Goal: Task Accomplishment & Management: Use online tool/utility

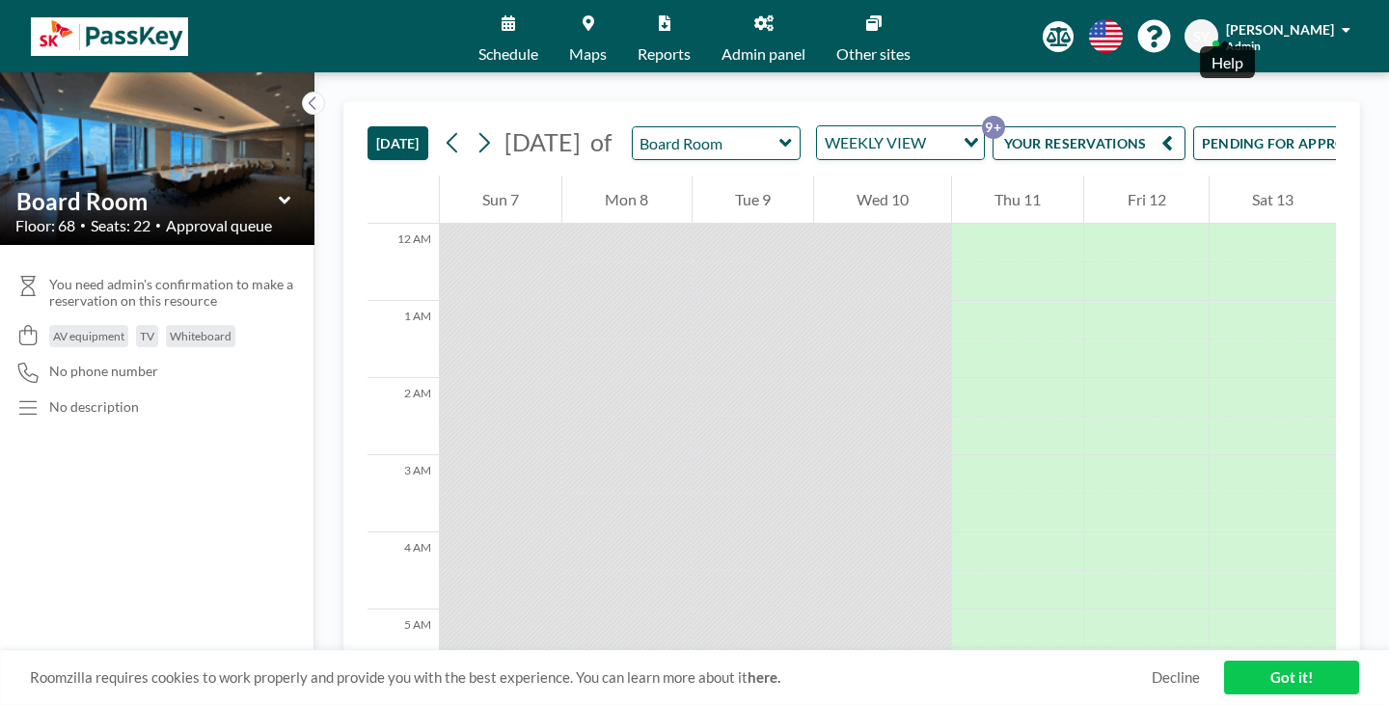
scroll to position [627, 0]
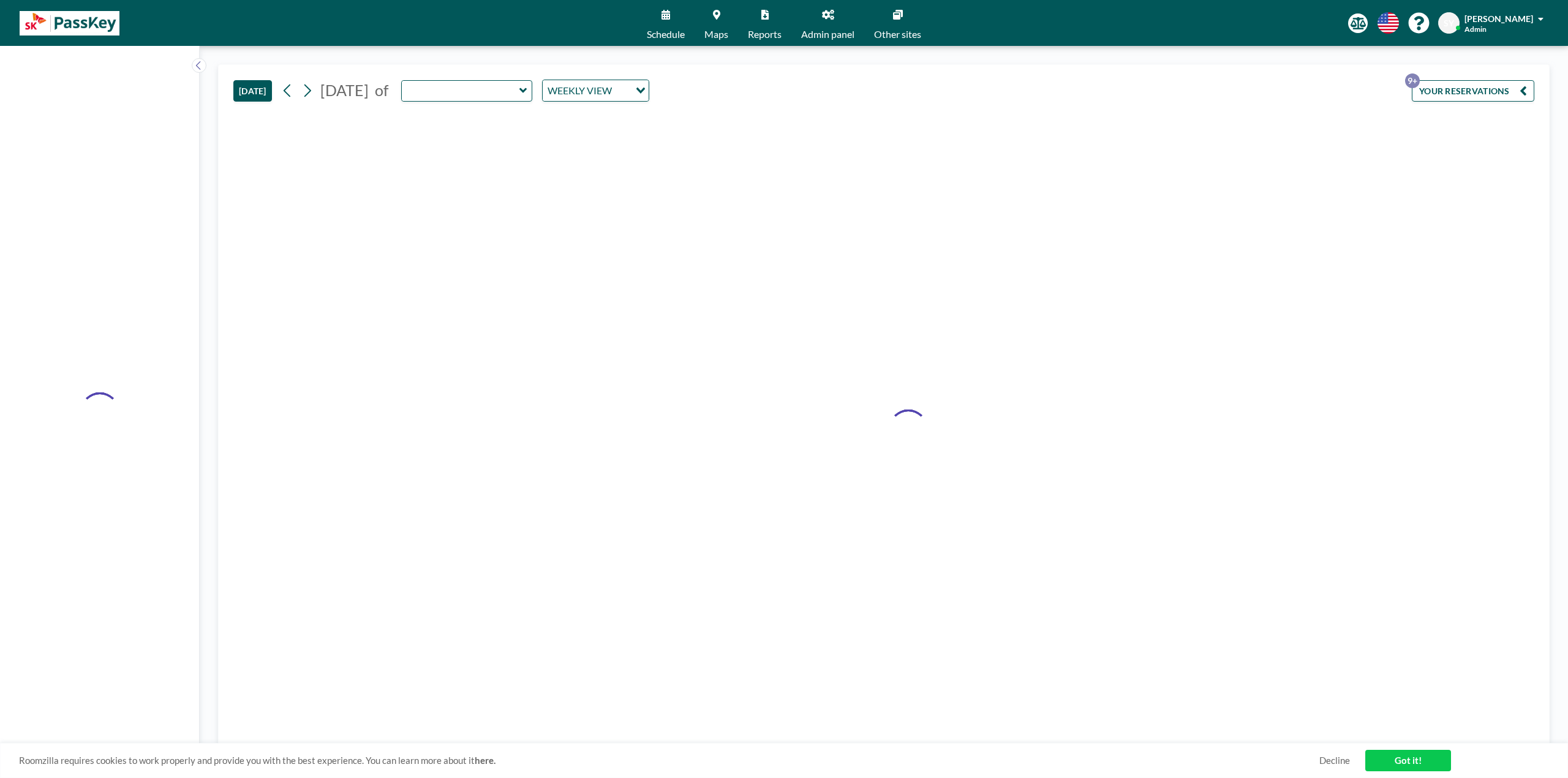
type input "Board Room"
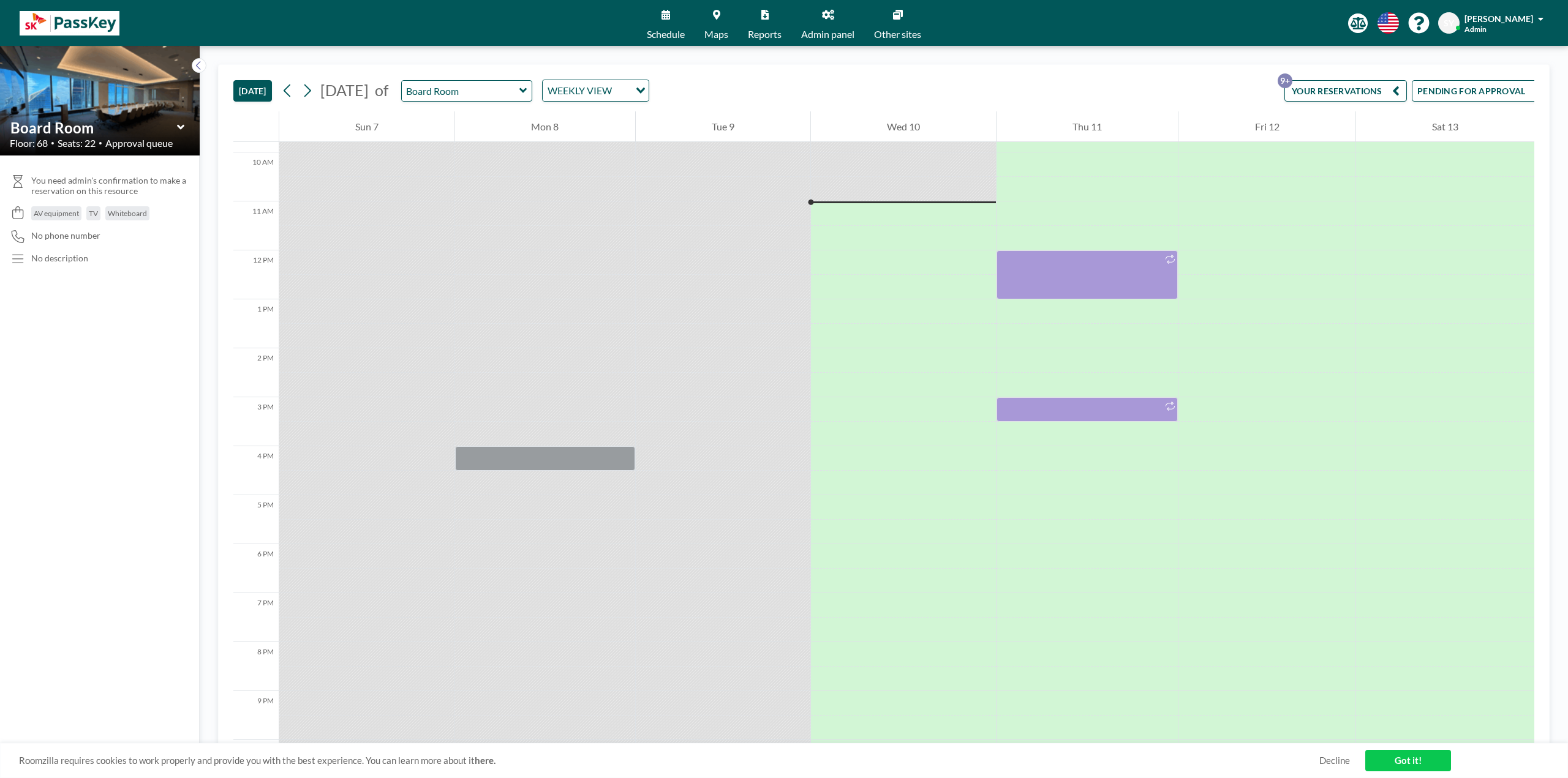
scroll to position [514, 0]
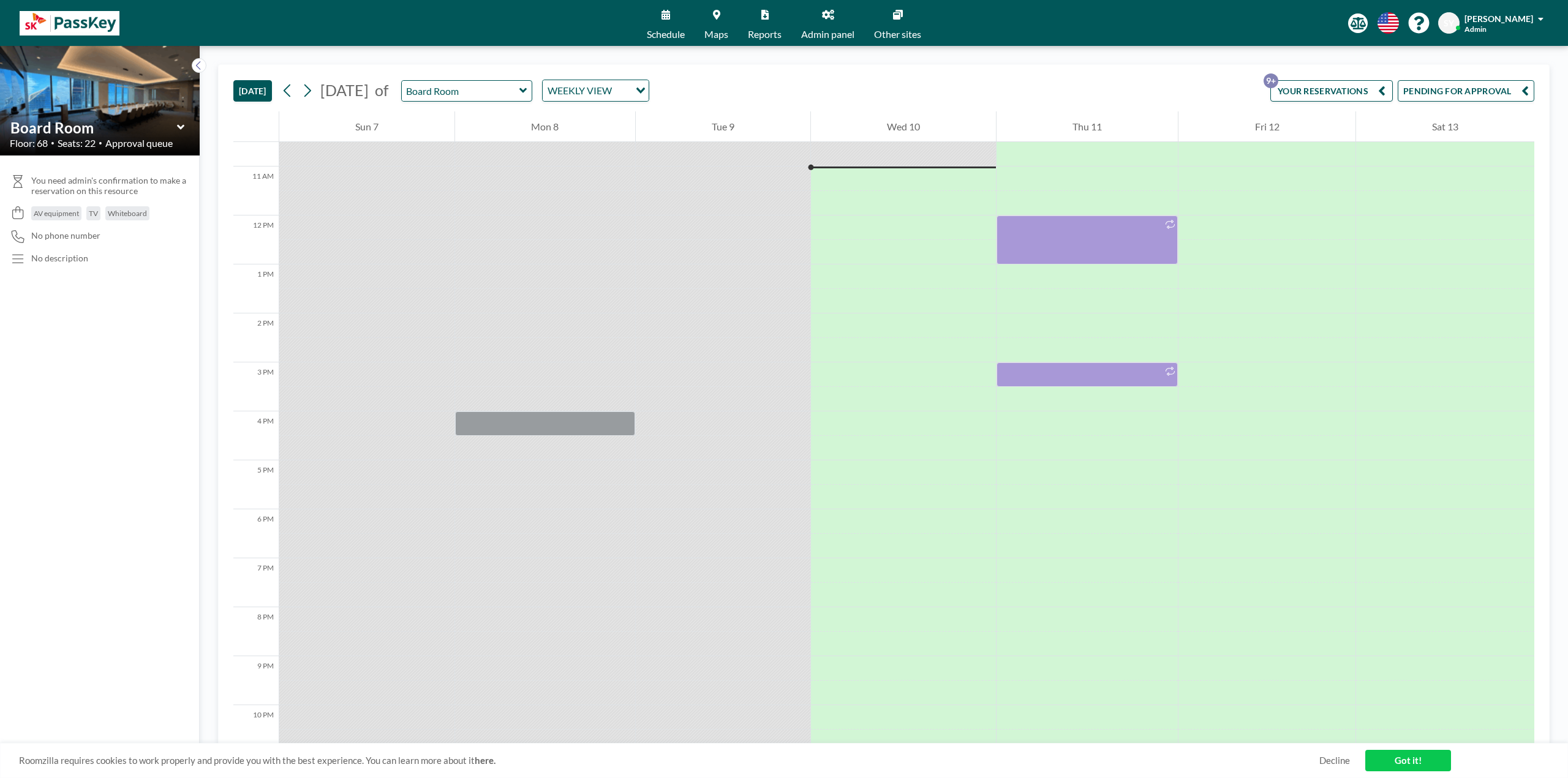
click at [1438, 91] on button "PENDING FOR APPROVAL" at bounding box center [1466, 91] width 136 height 22
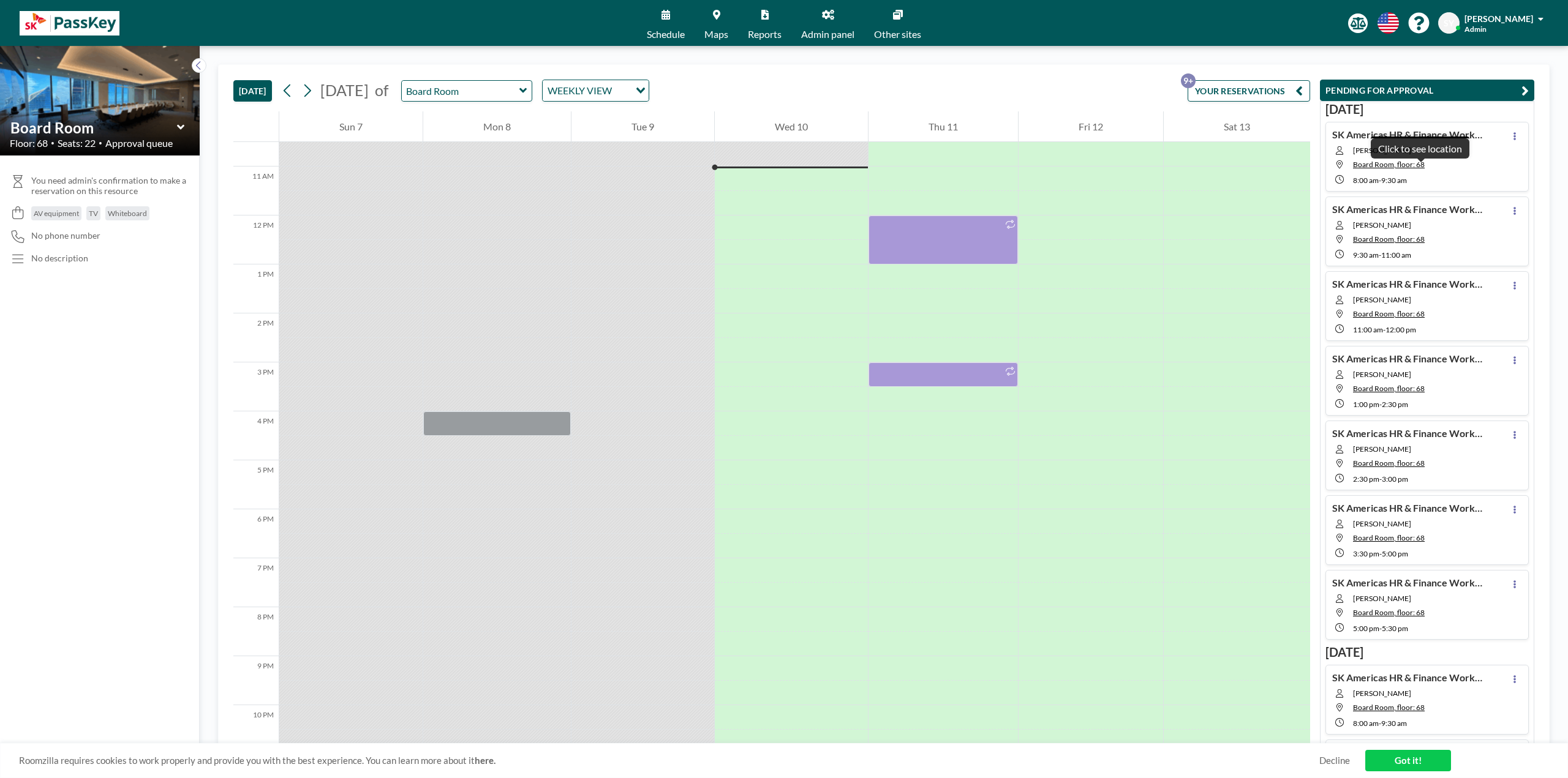
click at [1470, 165] on span "Board Room, floor: 68" at bounding box center [1420, 164] width 135 height 9
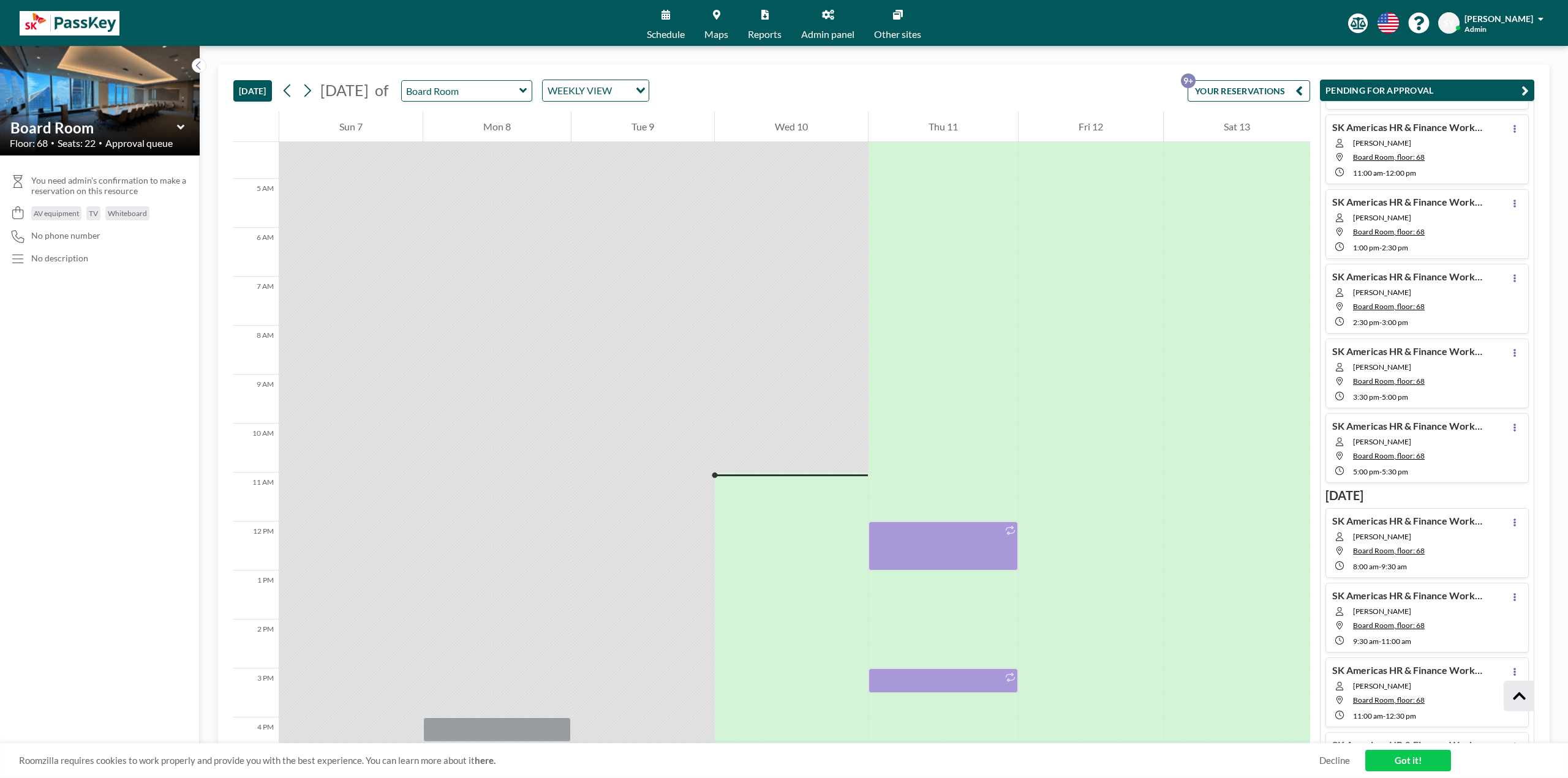
scroll to position [444, 0]
